Goal: Task Accomplishment & Management: Manage account settings

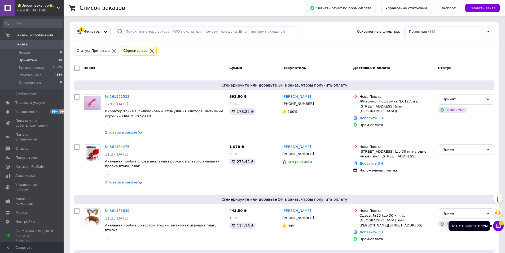
click at [500, 230] on button "Чат с покупателем 2" at bounding box center [498, 225] width 11 height 11
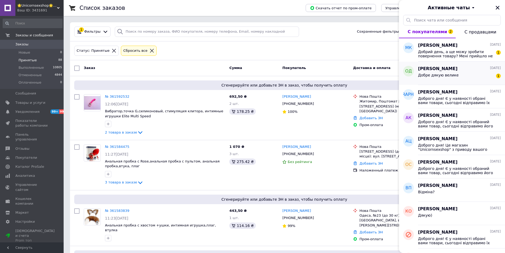
click at [449, 74] on span "Добре дякую велике" at bounding box center [438, 75] width 41 height 4
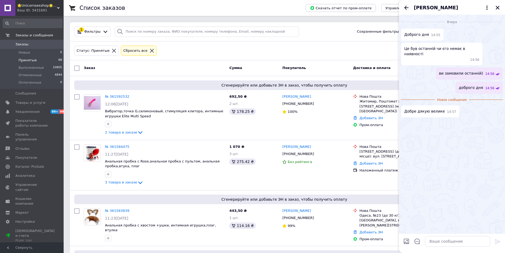
click at [406, 6] on icon "Назад" at bounding box center [406, 8] width 6 height 6
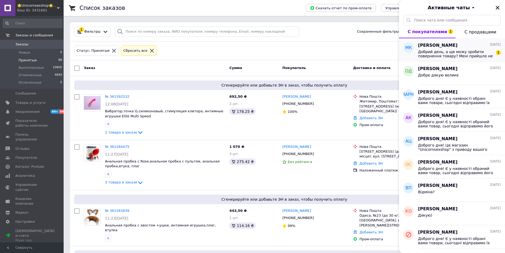
click at [441, 54] on span "Добрий день, а ще можу зробити повернення товару? Мені прийшло не те що було на…" at bounding box center [455, 54] width 75 height 8
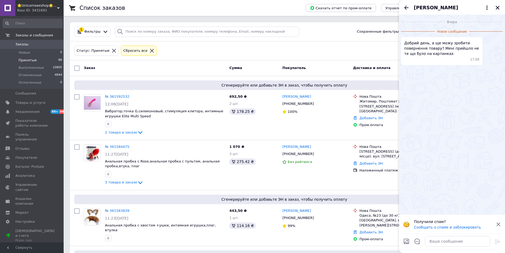
click at [500, 223] on icon at bounding box center [499, 224] width 4 height 4
click at [441, 245] on textarea at bounding box center [457, 241] width 65 height 11
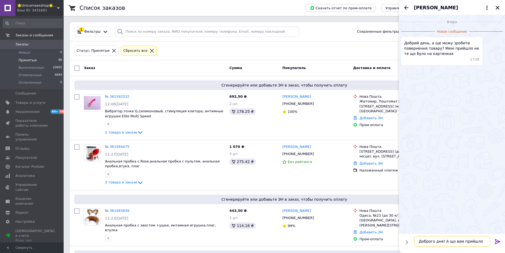
type textarea "Доброго дня! А що вам прийшло?"
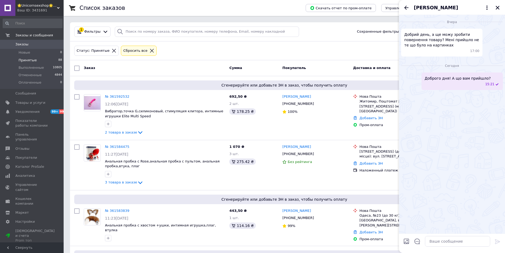
click at [409, 6] on icon "Назад" at bounding box center [406, 8] width 6 height 6
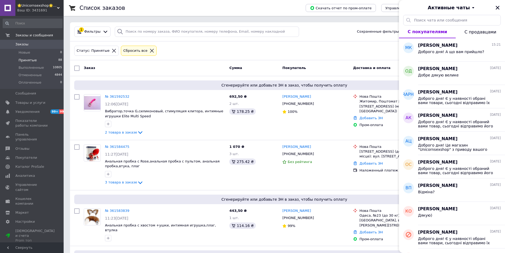
click at [498, 10] on button "Закрыть" at bounding box center [498, 8] width 6 height 6
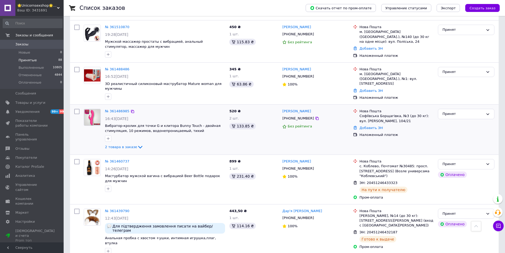
scroll to position [478, 0]
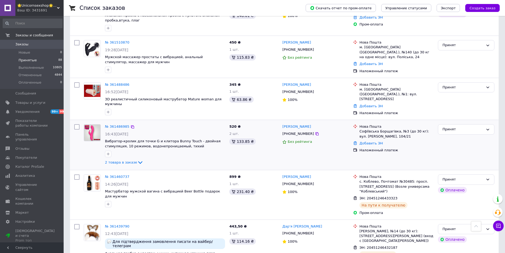
click at [120, 150] on div "№ 361486985 16:43, 11.09.2025 Вибратор-кролик для точки G и клитора Bunny Touch…" at bounding box center [165, 145] width 124 height 46
click at [120, 160] on span "2 товара в заказе" at bounding box center [121, 162] width 32 height 4
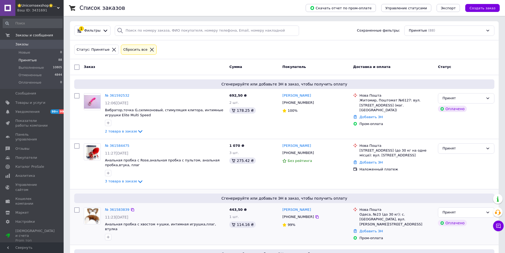
scroll to position [0, 0]
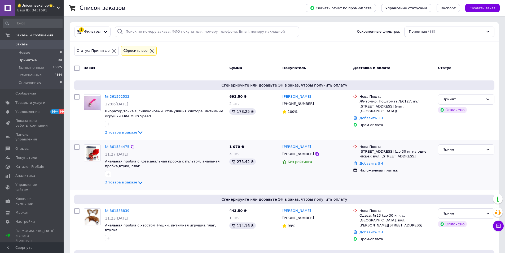
click at [117, 183] on span "3 товара в заказе" at bounding box center [121, 182] width 32 height 4
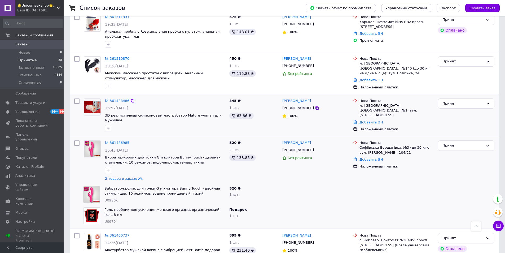
scroll to position [557, 0]
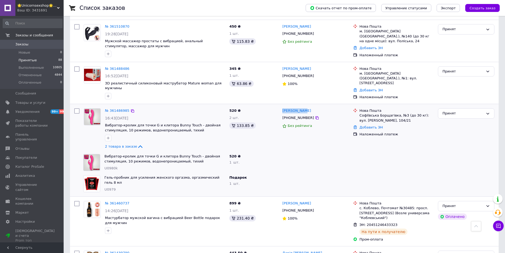
drag, startPoint x: 289, startPoint y: 95, endPoint x: 280, endPoint y: 95, distance: 8.8
click at [280, 106] on div "Юлия Винник +380688431707 Без рейтинга" at bounding box center [315, 129] width 71 height 46
copy link "[PERSON_NAME]"
drag, startPoint x: 388, startPoint y: 104, endPoint x: 358, endPoint y: 98, distance: 30.3
click at [360, 113] on div "Софіївська Борщагівка, №3 (до 30 кг): вул. Кошова, 104/21" at bounding box center [397, 118] width 74 height 10
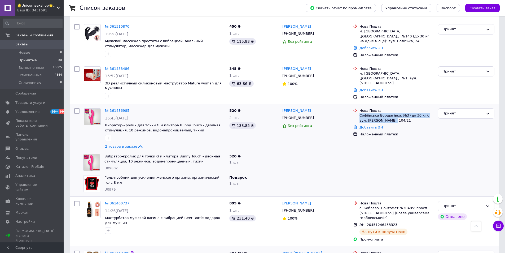
copy div "Софіївська Борщагівка, №3 (до 30 кг): вул. Кошова, 104/21"
drag, startPoint x: 288, startPoint y: 95, endPoint x: 281, endPoint y: 95, distance: 7.4
click at [281, 106] on div "Юлия Винник +380688431707 Без рейтинга" at bounding box center [315, 129] width 71 height 46
copy link "[PERSON_NAME]"
click at [315, 116] on icon at bounding box center [317, 118] width 4 height 4
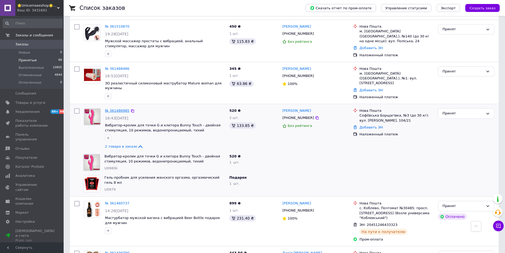
click at [125, 108] on link "№ 361486985" at bounding box center [117, 110] width 24 height 4
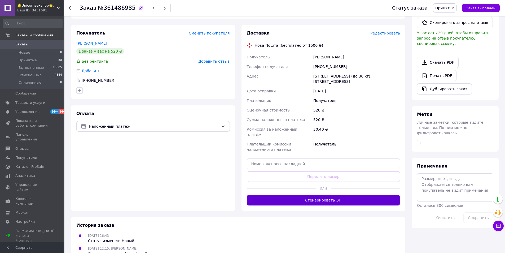
scroll to position [157, 0]
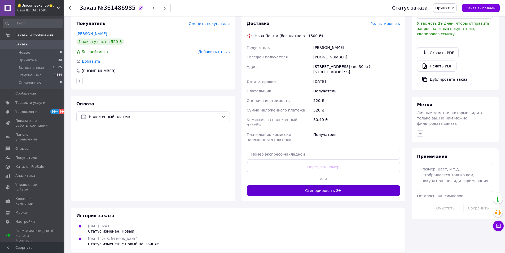
click at [306, 185] on button "Сгенерировать ЭН" at bounding box center [324, 190] width 154 height 11
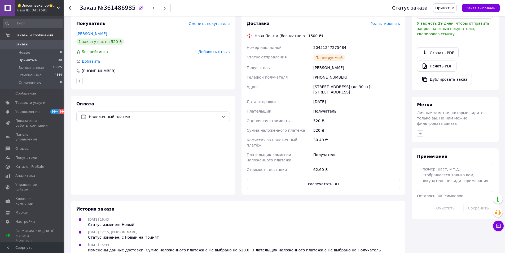
click at [38, 61] on li "Принятые 88" at bounding box center [32, 60] width 65 height 7
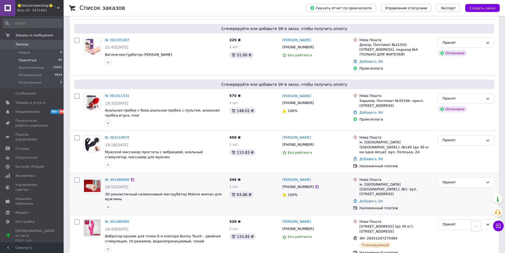
scroll to position [398, 0]
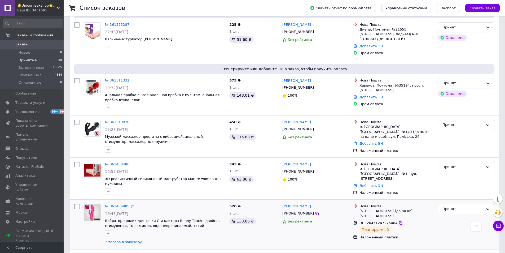
click at [399, 221] on icon at bounding box center [401, 223] width 4 height 4
click at [114, 162] on link "№ 361488486" at bounding box center [117, 164] width 24 height 4
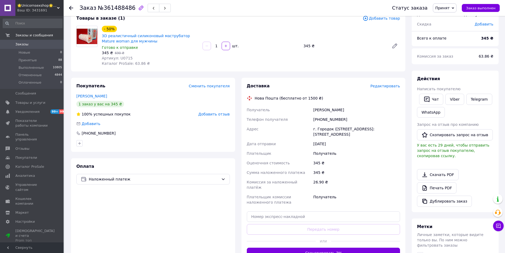
scroll to position [119, 0]
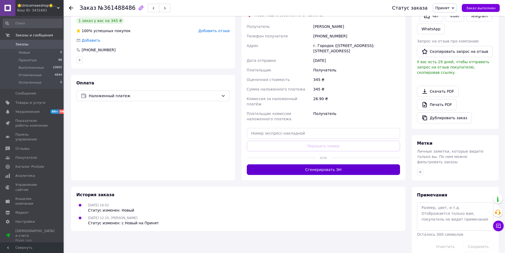
click at [320, 164] on button "Сгенерировать ЭН" at bounding box center [324, 169] width 154 height 11
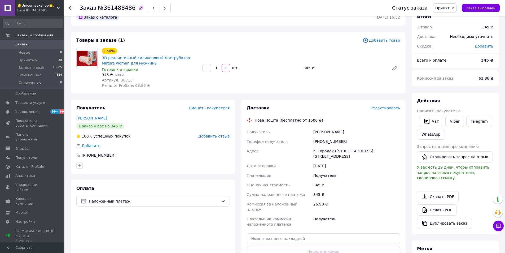
scroll to position [13, 0]
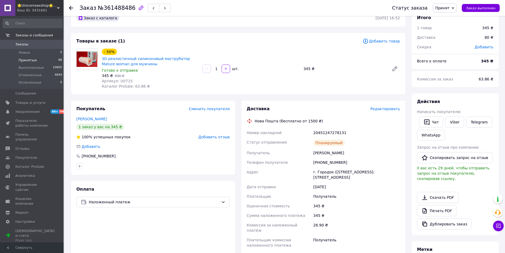
click at [23, 59] on span "Принятые" at bounding box center [28, 60] width 18 height 5
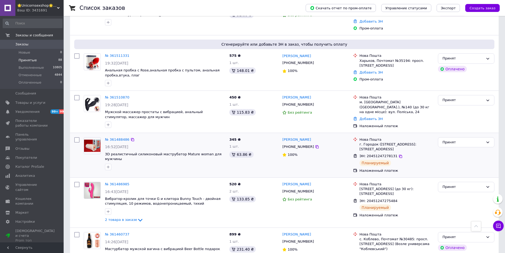
scroll to position [424, 0]
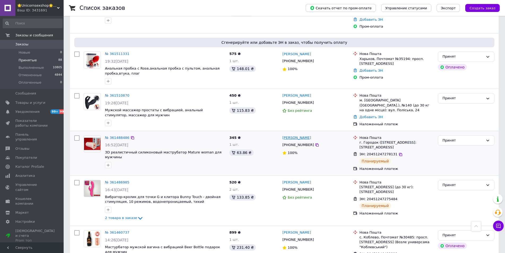
drag, startPoint x: 292, startPoint y: 127, endPoint x: 283, endPoint y: 127, distance: 9.0
click at [283, 135] on div "[PERSON_NAME]" at bounding box center [316, 138] width 68 height 6
copy link "[PERSON_NAME]"
click at [315, 143] on icon at bounding box center [317, 145] width 4 height 4
drag, startPoint x: 384, startPoint y: 136, endPoint x: 359, endPoint y: 133, distance: 24.9
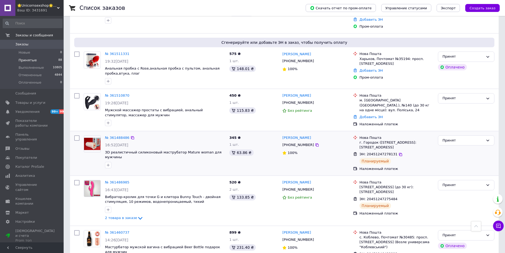
click at [359, 135] on div "Нова Пошта г. Городок (Львовская обл.), №1: ул. Львовская, 38л" at bounding box center [397, 142] width 76 height 15
copy div "г. Городок ([STREET_ADDRESS]: [STREET_ADDRESS]"
click at [399, 152] on icon at bounding box center [401, 154] width 4 height 4
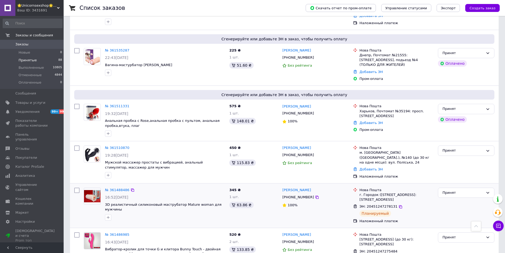
scroll to position [371, 0]
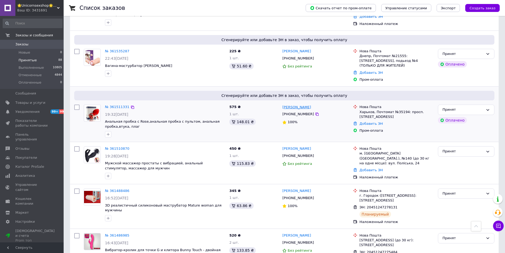
drag, startPoint x: 303, startPoint y: 97, endPoint x: 283, endPoint y: 97, distance: 20.2
click at [283, 104] on div "[PERSON_NAME]" at bounding box center [316, 107] width 68 height 6
copy link "[PERSON_NAME]"
click at [315, 112] on icon at bounding box center [317, 114] width 4 height 4
drag, startPoint x: 403, startPoint y: 106, endPoint x: 360, endPoint y: 103, distance: 43.1
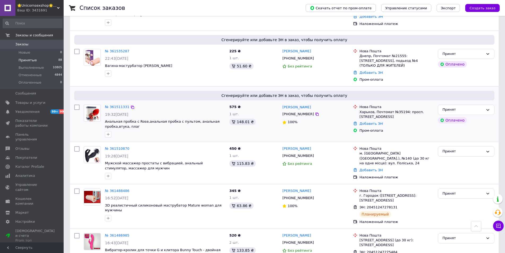
click at [360, 110] on div "Харьков, Почтомат №35194: просп. [STREET_ADDRESS]" at bounding box center [397, 115] width 74 height 10
copy div "Харьков, Почтомат №35194: просп. [STREET_ADDRESS]"
click at [120, 105] on link "№ 361511331" at bounding box center [117, 107] width 24 height 4
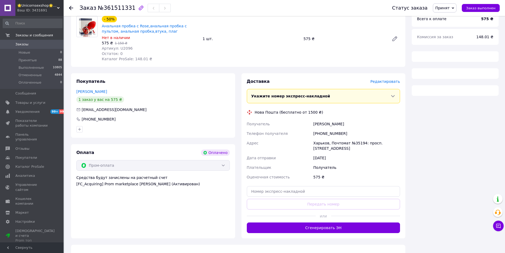
scroll to position [71, 0]
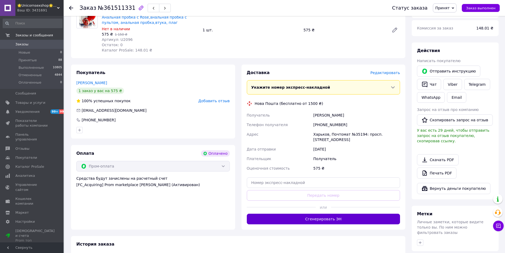
click at [314, 218] on button "Сгенерировать ЭН" at bounding box center [324, 219] width 154 height 11
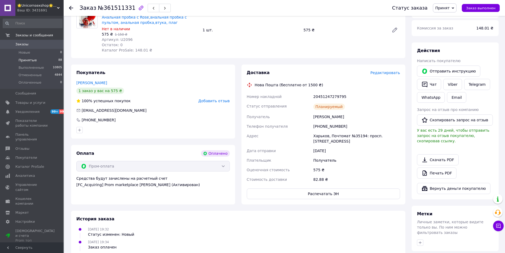
click at [34, 61] on span "Принятые" at bounding box center [28, 60] width 18 height 5
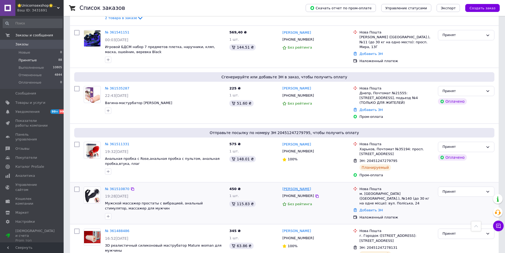
scroll to position [345, 0]
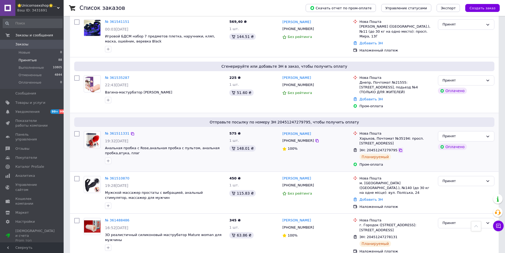
click at [399, 148] on icon at bounding box center [401, 150] width 4 height 4
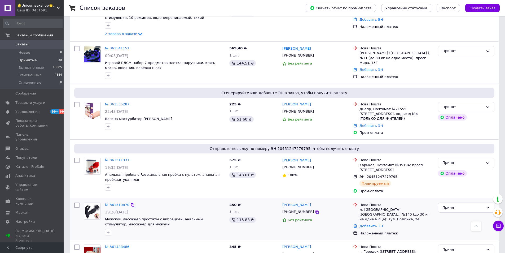
scroll to position [292, 0]
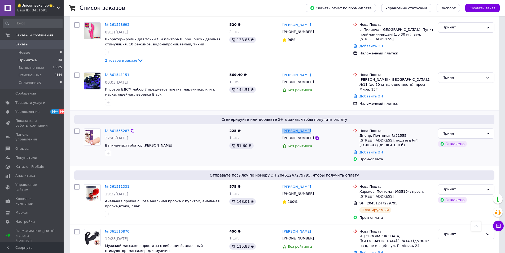
drag, startPoint x: 313, startPoint y: 125, endPoint x: 284, endPoint y: 125, distance: 29.4
click at [284, 128] on div "[PERSON_NAME]" at bounding box center [316, 131] width 68 height 6
copy link "[PERSON_NAME]"
click at [315, 136] on icon at bounding box center [317, 138] width 4 height 4
drag, startPoint x: 422, startPoint y: 134, endPoint x: 359, endPoint y: 131, distance: 63.0
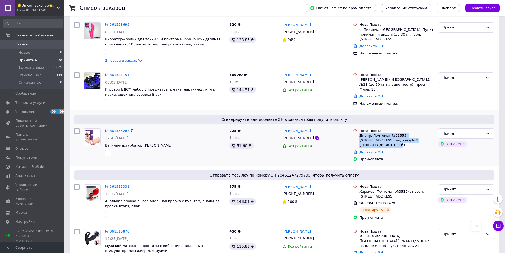
click at [359, 131] on div "Нова Пошта Днепр, Почтомат №21555: ул. Рабочая, 65, подьезд №4 (ТОЛЬКО ДЛЯ ЖИТЕ…" at bounding box center [397, 137] width 76 height 19
copy div "Днепр, Почтомат №21555: [STREET_ADDRESS], подьезд №4 (ТОЛЬКО ДЛЯ ЖИТЕЛЕЙ)"
click at [117, 129] on link "№ 361535287" at bounding box center [117, 131] width 24 height 4
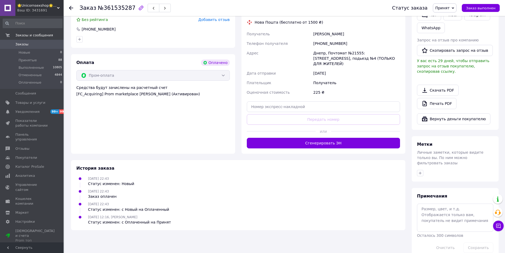
scroll to position [141, 0]
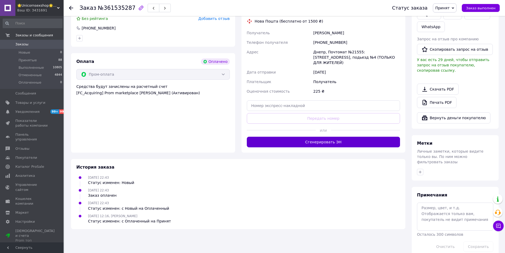
click at [304, 137] on button "Сгенерировать ЭН" at bounding box center [324, 142] width 154 height 11
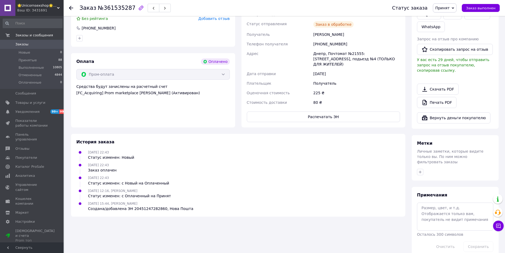
click at [37, 62] on li "Принятые 88" at bounding box center [32, 60] width 65 height 7
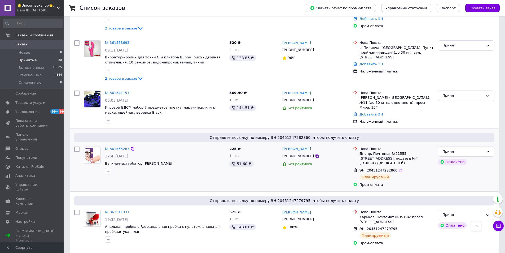
scroll to position [292, 0]
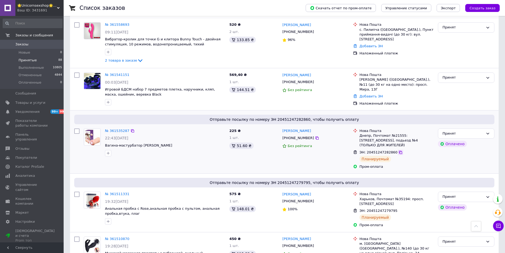
click at [399, 151] on icon at bounding box center [400, 152] width 3 height 3
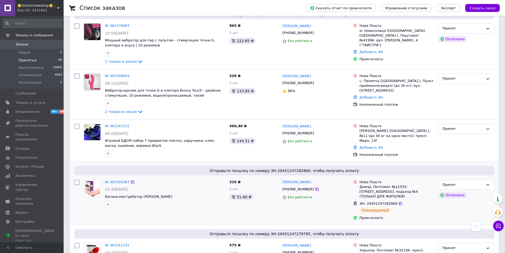
scroll to position [239, 0]
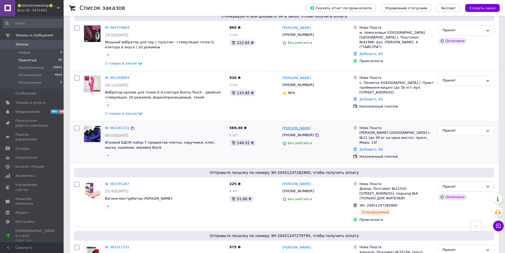
drag, startPoint x: 309, startPoint y: 123, endPoint x: 283, endPoint y: 122, distance: 25.7
click at [283, 125] on div "[PERSON_NAME]" at bounding box center [316, 128] width 68 height 6
copy link "[PERSON_NAME]"
drag, startPoint x: 398, startPoint y: 131, endPoint x: 360, endPoint y: 128, distance: 38.3
click at [360, 130] on div "[PERSON_NAME] ([GEOGRAPHIC_DATA].), №11 (до 30 кг на одно место): просп. Мира, …" at bounding box center [397, 137] width 74 height 15
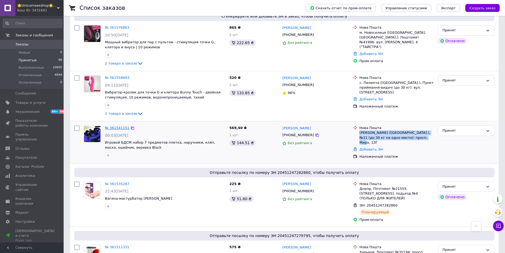
click at [116, 126] on link "№ 361541151" at bounding box center [117, 128] width 24 height 4
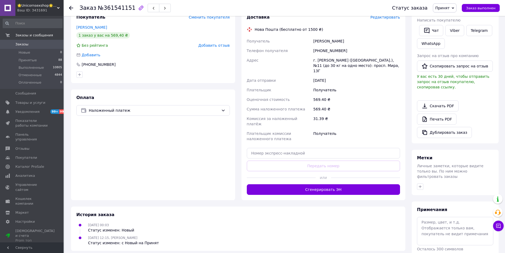
scroll to position [119, 0]
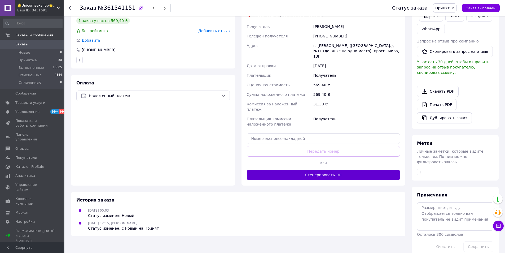
click at [309, 170] on button "Сгенерировать ЭН" at bounding box center [324, 175] width 154 height 11
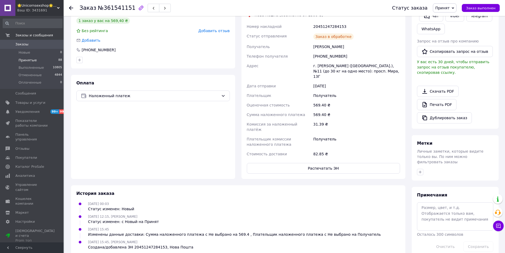
click at [35, 60] on li "Принятые 88" at bounding box center [32, 60] width 65 height 7
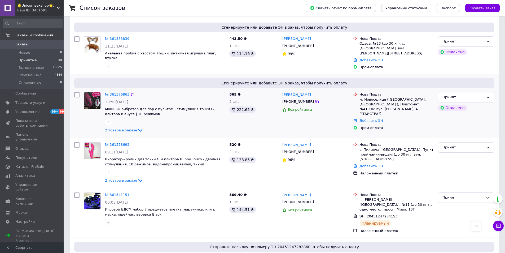
scroll to position [212, 0]
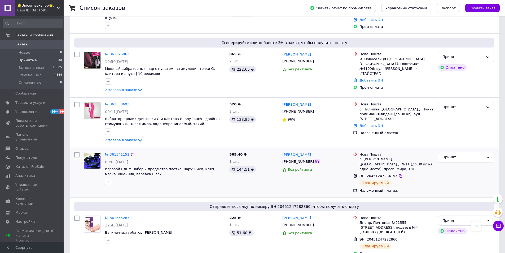
click at [316, 160] on icon at bounding box center [317, 161] width 3 height 3
click at [399, 174] on icon at bounding box center [400, 175] width 3 height 3
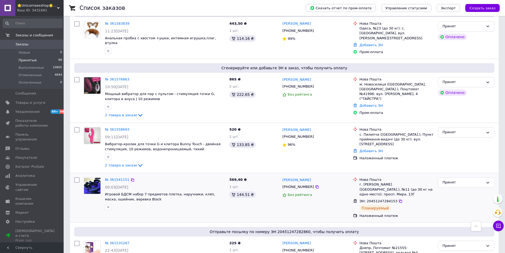
scroll to position [186, 0]
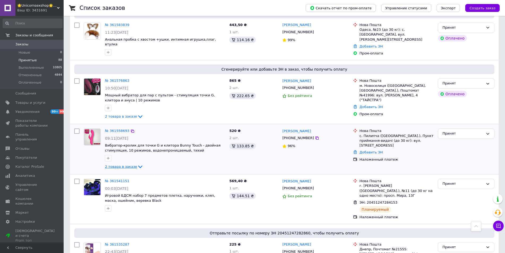
click at [123, 164] on span "2 товара в заказе" at bounding box center [121, 166] width 32 height 4
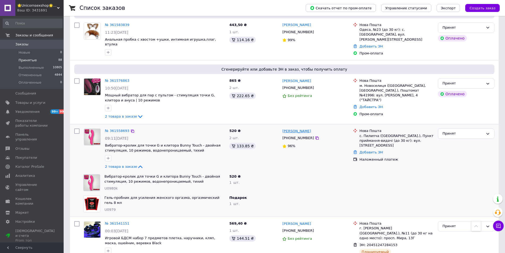
drag, startPoint x: 313, startPoint y: 125, endPoint x: 283, endPoint y: 126, distance: 29.2
click at [283, 128] on div "[PERSON_NAME]" at bounding box center [316, 131] width 68 height 6
click at [316, 136] on icon at bounding box center [317, 137] width 3 height 3
drag, startPoint x: 415, startPoint y: 136, endPoint x: 359, endPoint y: 132, distance: 56.3
click at [359, 132] on div "Нова Пошта с. Пилипча (Київська обл.), Пункт приймання-видачі (до 30 кг): вул. …" at bounding box center [397, 137] width 76 height 19
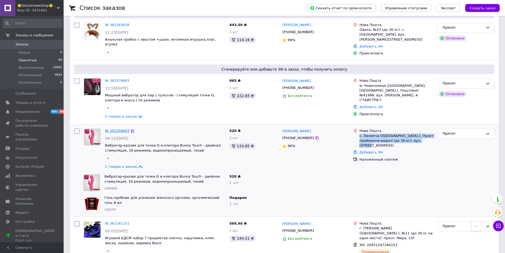
click at [111, 129] on link "№ 361558693" at bounding box center [117, 131] width 24 height 4
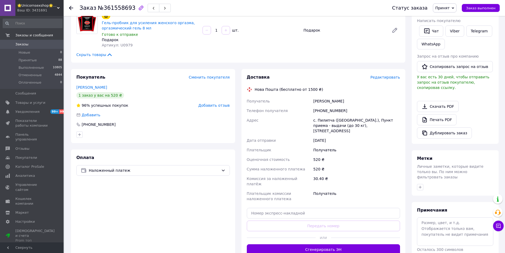
scroll to position [133, 0]
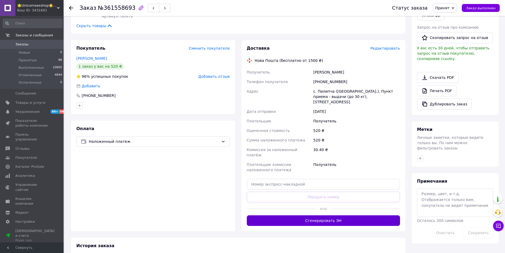
click at [355, 215] on button "Сгенерировать ЭН" at bounding box center [324, 220] width 154 height 11
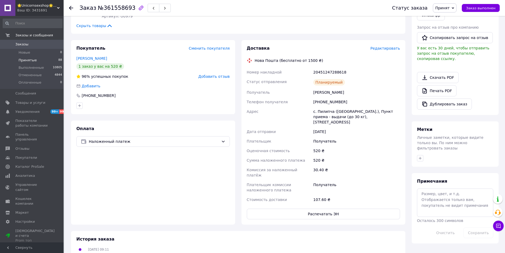
click at [32, 58] on span "Принятые" at bounding box center [28, 60] width 18 height 5
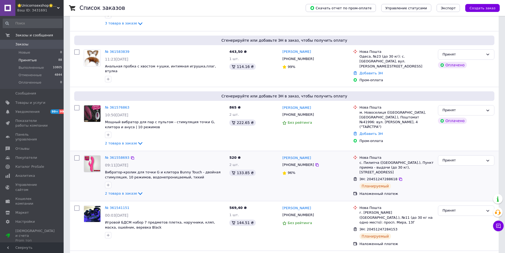
scroll to position [159, 0]
click at [399, 177] on icon at bounding box center [401, 179] width 4 height 4
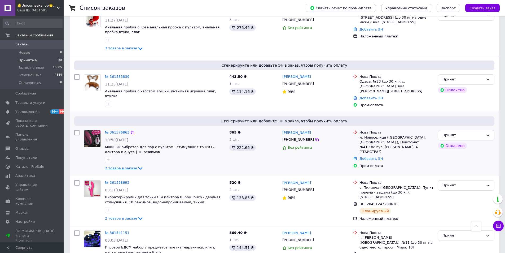
scroll to position [133, 0]
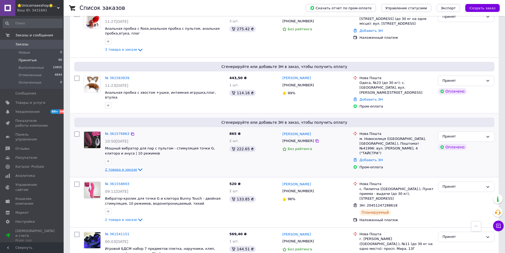
click at [117, 167] on span "2 товара в заказе" at bounding box center [121, 169] width 32 height 4
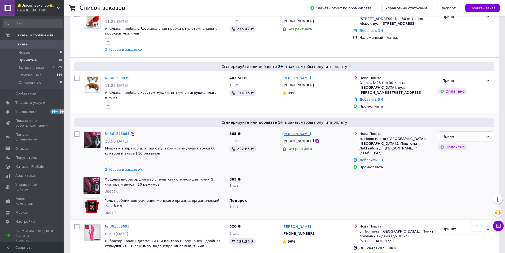
drag, startPoint x: 314, startPoint y: 127, endPoint x: 283, endPoint y: 128, distance: 31.6
click at [283, 131] on div "[PERSON_NAME]" at bounding box center [316, 134] width 68 height 6
drag, startPoint x: 370, startPoint y: 138, endPoint x: 360, endPoint y: 135, distance: 10.6
click at [360, 136] on div "м. Новоселиця (Чернівецька обл., Чернівецький р-н.), Поштомат №41996: вул. Хоти…" at bounding box center [397, 145] width 74 height 19
click at [115, 132] on link "№ 361576863" at bounding box center [117, 134] width 24 height 4
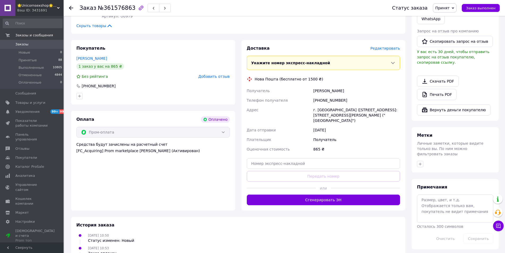
scroll to position [151, 0]
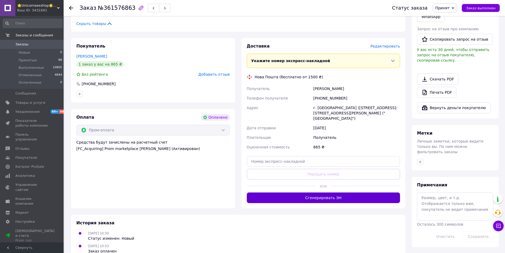
click at [334, 192] on button "Сгенерировать ЭН" at bounding box center [324, 197] width 154 height 11
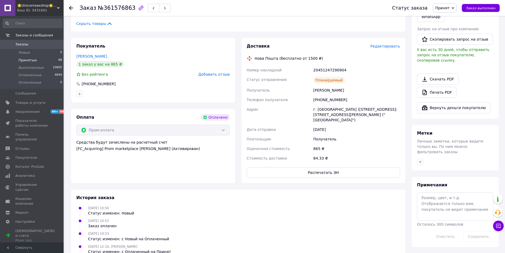
click at [30, 60] on span "Принятые" at bounding box center [28, 60] width 18 height 5
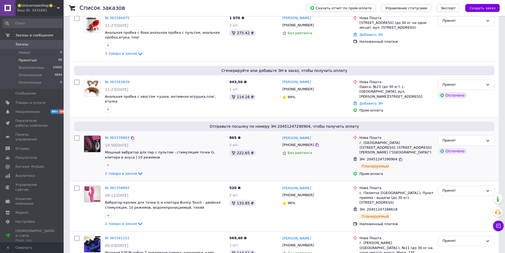
scroll to position [133, 0]
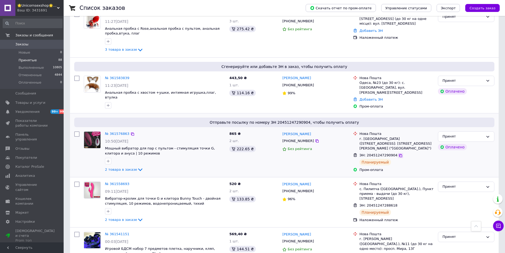
click at [399, 154] on icon at bounding box center [400, 155] width 3 height 3
click at [315, 139] on icon at bounding box center [317, 141] width 4 height 4
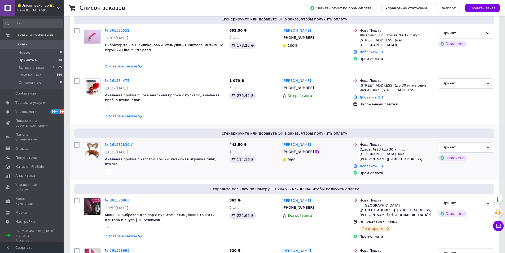
scroll to position [53, 0]
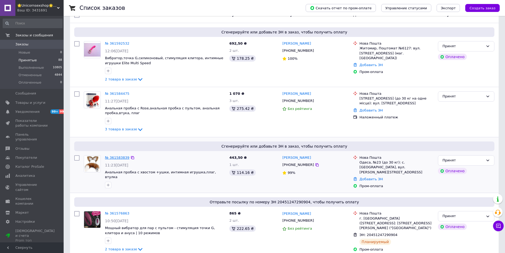
click at [116, 159] on link "№ 361583839" at bounding box center [117, 157] width 24 height 4
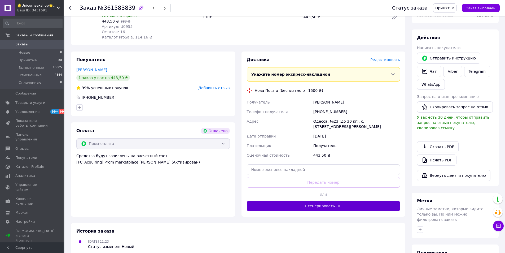
scroll to position [106, 0]
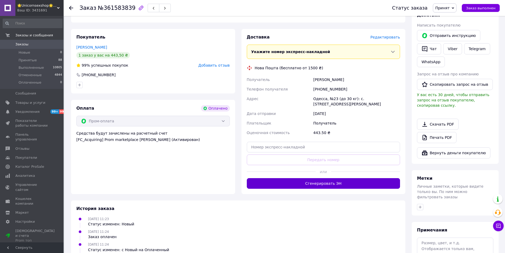
click at [325, 183] on button "Сгенерировать ЭН" at bounding box center [324, 183] width 154 height 11
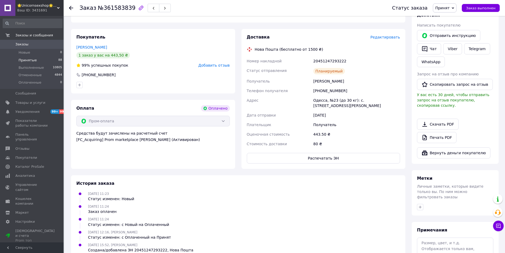
click at [30, 63] on li "Принятые 88" at bounding box center [32, 60] width 65 height 7
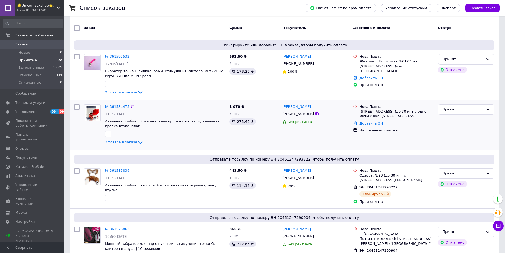
scroll to position [53, 0]
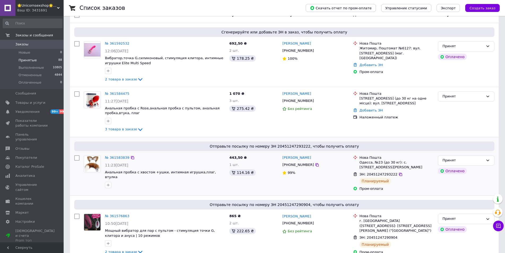
drag, startPoint x: 311, startPoint y: 158, endPoint x: 280, endPoint y: 157, distance: 30.8
click at [280, 157] on div "Максим Дьяченко +380666188161 99%" at bounding box center [315, 173] width 71 height 40
drag, startPoint x: 397, startPoint y: 165, endPoint x: 297, endPoint y: 169, distance: 100.1
click at [359, 162] on div "Нова Пошта Одесса, №23 (до 30 кг): с. Крыжановка, ул. Сахарова Академика, 3к" at bounding box center [397, 162] width 76 height 15
click at [315, 165] on icon at bounding box center [317, 165] width 4 height 4
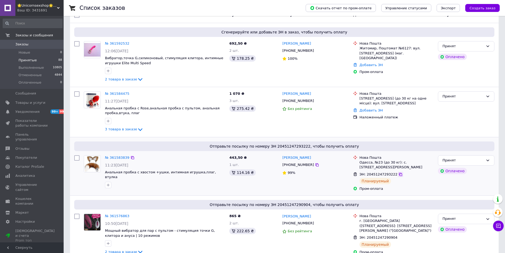
click at [399, 174] on icon at bounding box center [400, 174] width 3 height 3
click at [127, 129] on span "3 товара в заказе" at bounding box center [121, 129] width 32 height 4
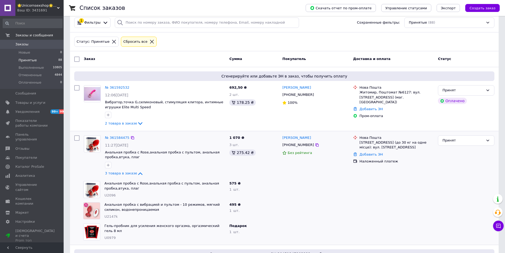
scroll to position [0, 0]
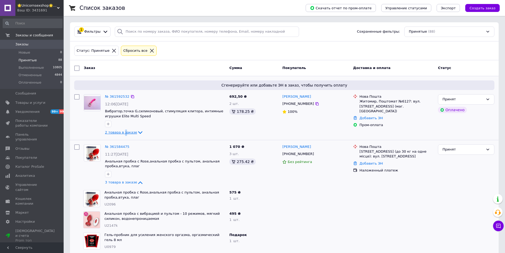
click at [123, 132] on span "2 товара в заказе" at bounding box center [121, 132] width 32 height 4
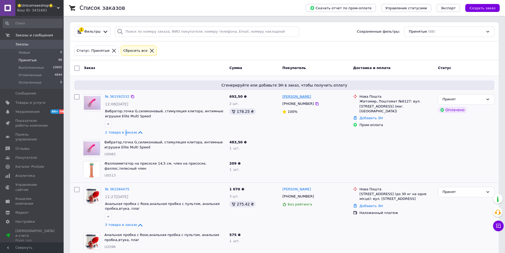
drag, startPoint x: 324, startPoint y: 96, endPoint x: 283, endPoint y: 95, distance: 41.1
click at [283, 95] on div "[PERSON_NAME]" at bounding box center [316, 97] width 68 height 6
click at [315, 104] on icon at bounding box center [317, 104] width 4 height 4
drag, startPoint x: 413, startPoint y: 106, endPoint x: 359, endPoint y: 103, distance: 53.9
click at [359, 103] on div "Нова Пошта Житомир, Поштомат №6127: вул. Велика Бердичівська, 83 (маг. Малина)" at bounding box center [397, 103] width 76 height 19
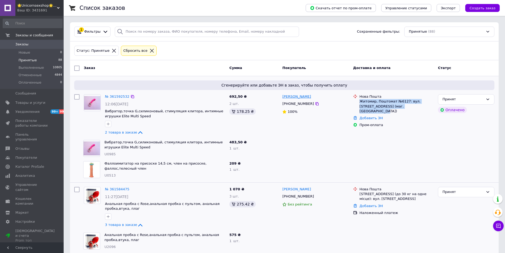
drag, startPoint x: 318, startPoint y: 96, endPoint x: 291, endPoint y: 97, distance: 27.3
click at [291, 97] on div "[PERSON_NAME]" at bounding box center [316, 97] width 68 height 6
click at [315, 105] on icon at bounding box center [317, 104] width 4 height 4
click at [123, 98] on link "№ 361592532" at bounding box center [117, 96] width 24 height 4
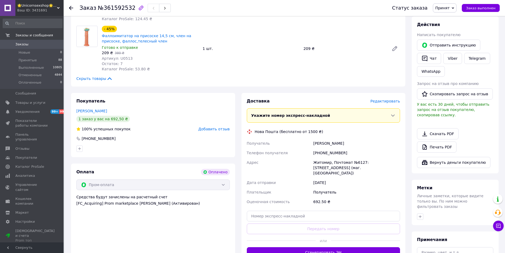
scroll to position [133, 0]
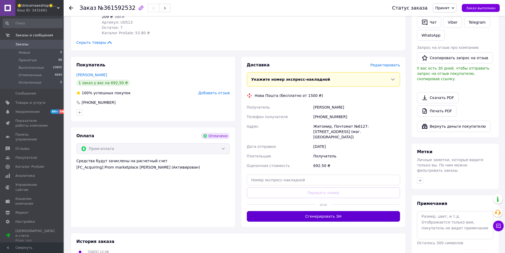
click at [321, 213] on button "Сгенерировать ЭН" at bounding box center [324, 216] width 154 height 11
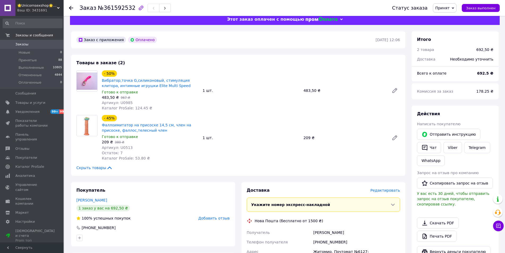
scroll to position [0, 0]
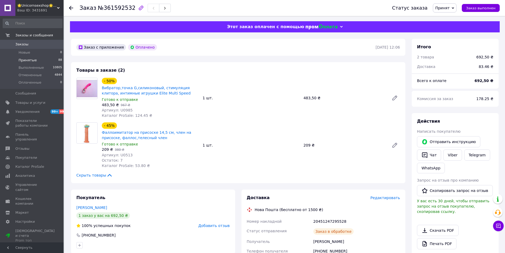
click at [37, 60] on li "Принятые 88" at bounding box center [32, 60] width 65 height 7
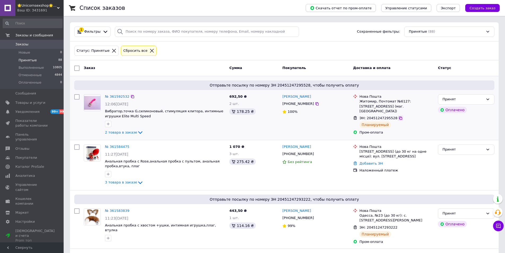
click at [399, 116] on icon at bounding box center [401, 118] width 4 height 4
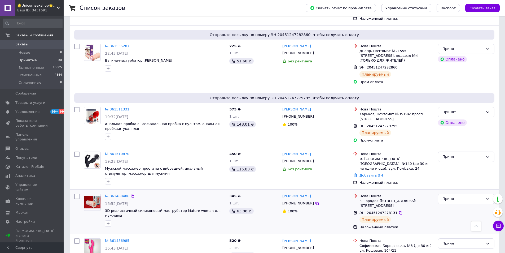
scroll to position [371, 0]
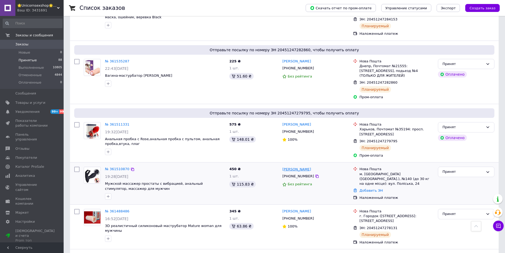
drag, startPoint x: 319, startPoint y: 160, endPoint x: 284, endPoint y: 159, distance: 35.6
click at [284, 166] on div "[PERSON_NAME]" at bounding box center [316, 169] width 68 height 6
copy link "[PERSON_NAME]"
drag, startPoint x: 381, startPoint y: 169, endPoint x: 360, endPoint y: 164, distance: 21.5
click at [360, 172] on div "м. [GEOGRAPHIC_DATA] ([GEOGRAPHIC_DATA].), №140 (до 30 кг на одне місце): вул. …" at bounding box center [397, 179] width 74 height 15
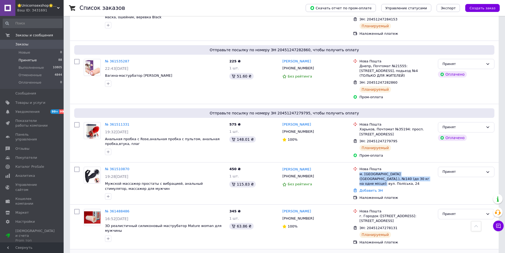
copy div "м. [GEOGRAPHIC_DATA] ([GEOGRAPHIC_DATA].), №140 (до 30 кг на одне місце): вул. …"
click at [315, 174] on icon at bounding box center [317, 176] width 4 height 4
click at [113, 167] on link "№ 361510870" at bounding box center [117, 169] width 24 height 4
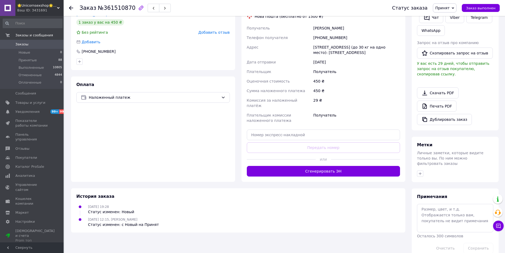
scroll to position [119, 0]
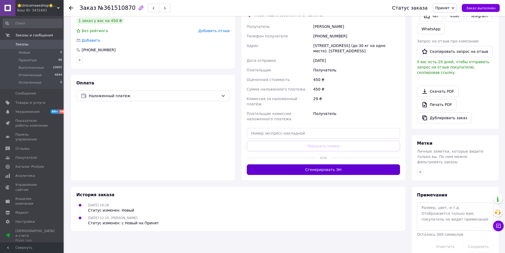
click at [322, 167] on button "Сгенерировать ЭН" at bounding box center [324, 169] width 154 height 11
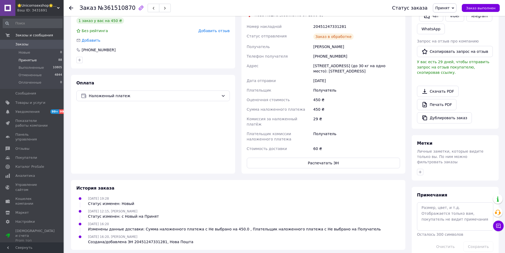
click at [32, 60] on span "Принятые" at bounding box center [28, 60] width 18 height 5
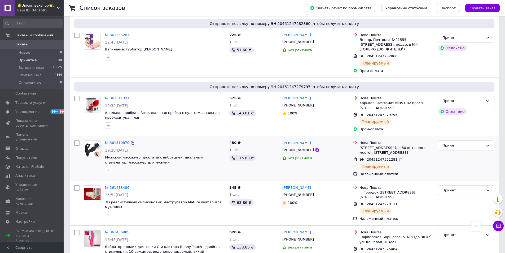
scroll to position [398, 0]
click at [398, 157] on div at bounding box center [400, 159] width 5 height 5
click at [399, 158] on icon at bounding box center [400, 159] width 3 height 3
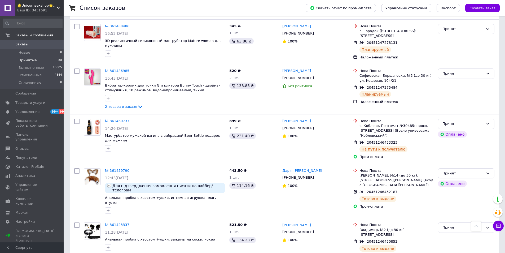
scroll to position [557, 0]
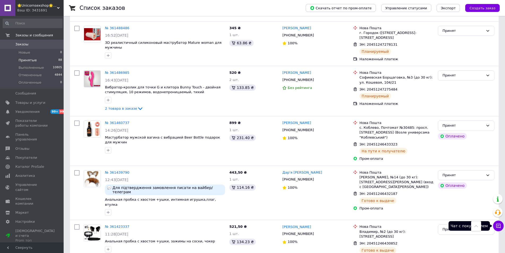
click at [498, 226] on icon at bounding box center [498, 225] width 5 height 5
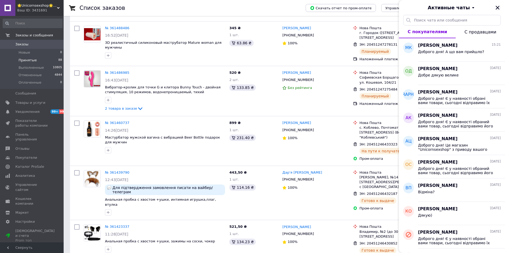
click at [499, 8] on icon "Закрыть" at bounding box center [498, 7] width 5 height 5
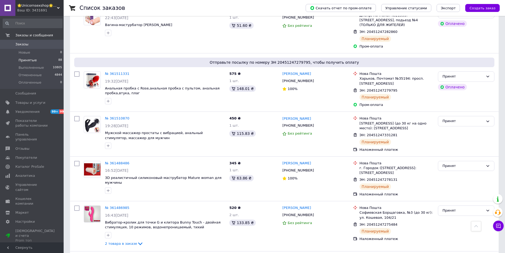
scroll to position [424, 0]
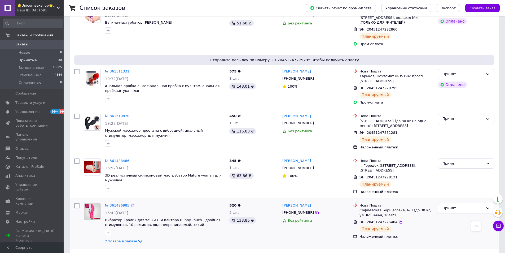
click at [117, 239] on span "2 товара в заказе" at bounding box center [121, 241] width 32 height 4
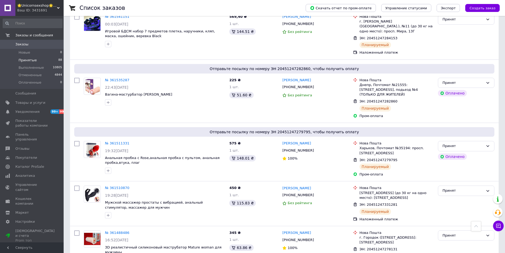
scroll to position [265, 0]
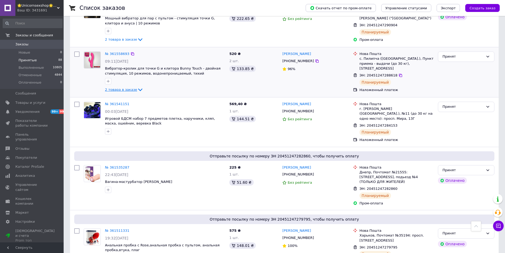
drag, startPoint x: 126, startPoint y: 88, endPoint x: 128, endPoint y: 91, distance: 3.0
click at [126, 88] on span "2 товара в заказе" at bounding box center [121, 90] width 32 height 4
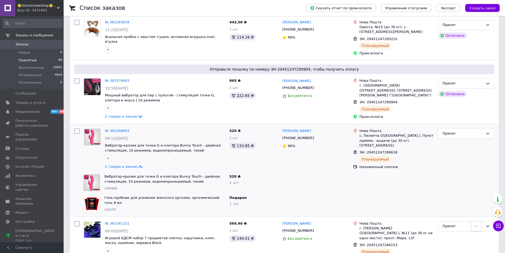
scroll to position [186, 0]
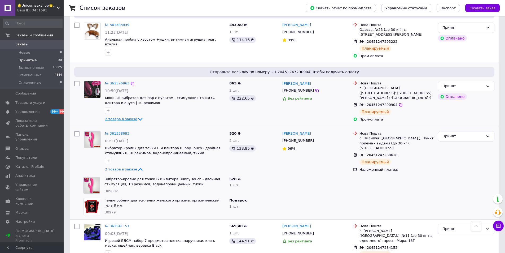
click at [112, 118] on span "2 товара в заказе" at bounding box center [121, 119] width 32 height 4
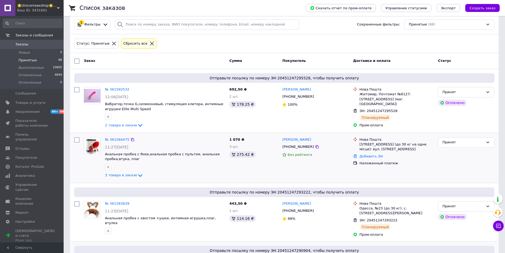
scroll to position [0, 0]
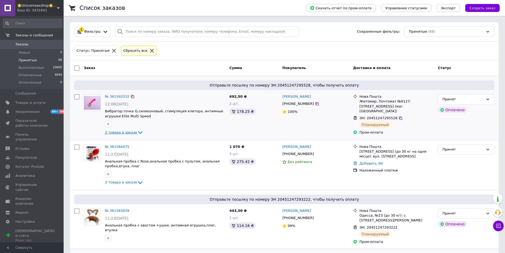
click at [116, 131] on span "2 товара в заказе" at bounding box center [121, 132] width 32 height 4
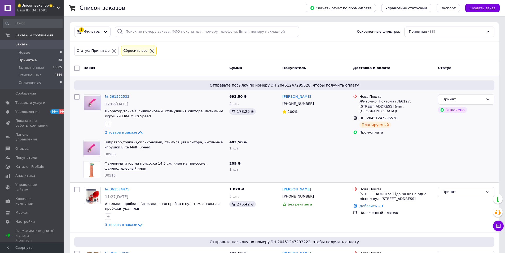
click at [143, 163] on link "Фаллоимитатор на присоске 14,5 см, член на присоске, фаллос,телесный член" at bounding box center [156, 165] width 102 height 9
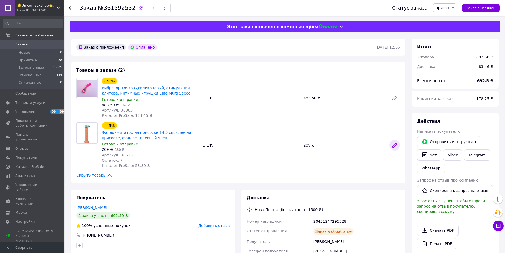
click at [394, 145] on icon at bounding box center [395, 145] width 4 height 4
click at [40, 58] on li "Принятые 88" at bounding box center [32, 60] width 65 height 7
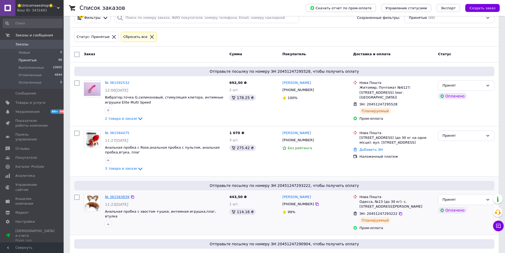
scroll to position [80, 0]
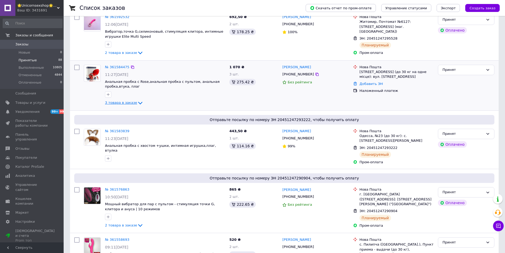
click at [123, 103] on span "3 товара в заказе" at bounding box center [121, 103] width 32 height 4
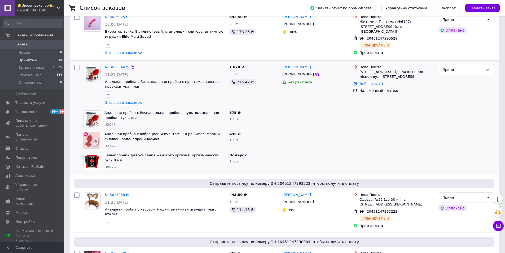
click at [123, 103] on span "3 товара в заказе" at bounding box center [121, 103] width 32 height 4
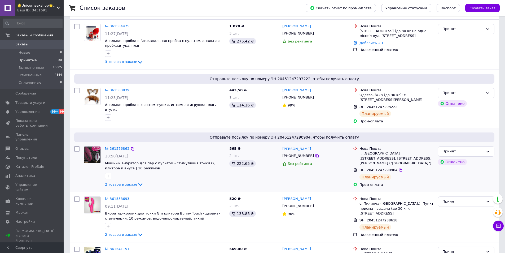
scroll to position [133, 0]
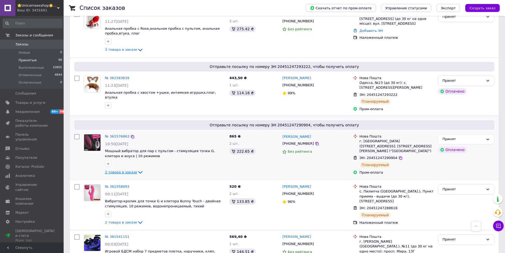
click at [127, 172] on span "2 товара в заказе" at bounding box center [121, 172] width 32 height 4
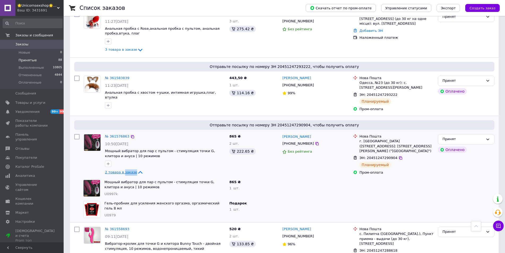
click at [127, 172] on span "2 товара в заказе" at bounding box center [121, 172] width 32 height 4
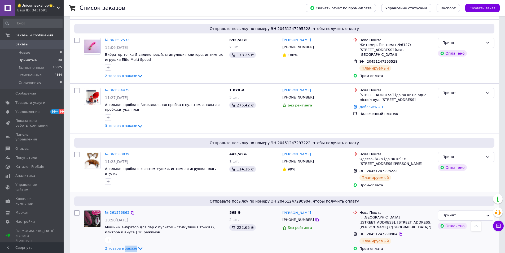
scroll to position [27, 0]
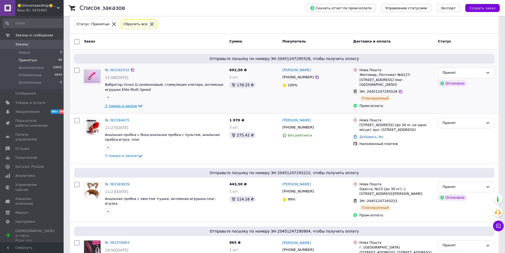
click at [124, 105] on span "2 товара в заказе" at bounding box center [121, 106] width 32 height 4
